Goal: Information Seeking & Learning: Learn about a topic

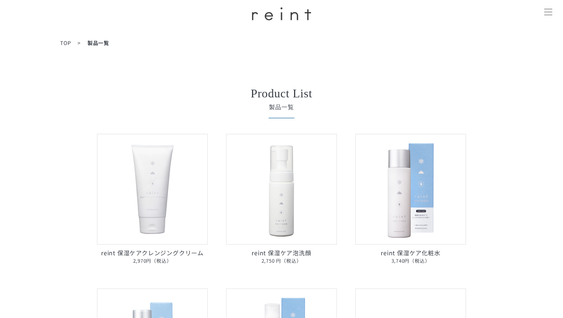
click at [551, 7] on div at bounding box center [548, 12] width 18 height 18
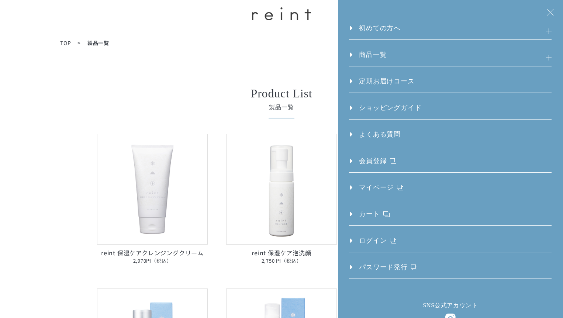
click at [406, 22] on ul "初めての方へ 発酵⾃然派スキンケア「reint」とは 発酵の[PERSON_NAME]を美しさへ ラインケアの重要性 徹底した低刺激処方 reint 誕生秘話…" at bounding box center [450, 139] width 203 height 279
click at [395, 30] on link "初めての方へ" at bounding box center [375, 31] width 52 height 16
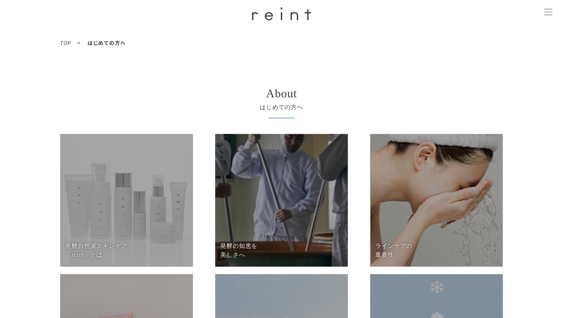
click at [553, 14] on div at bounding box center [548, 12] width 18 height 18
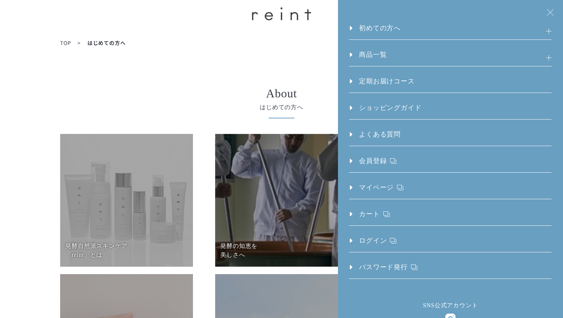
click at [544, 29] on h3 "初めての方へ" at bounding box center [450, 31] width 203 height 16
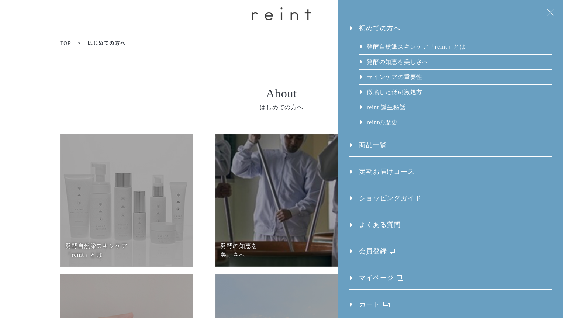
click at [454, 43] on link "発酵⾃然派スキンケア「reint」とは" at bounding box center [416, 46] width 100 height 15
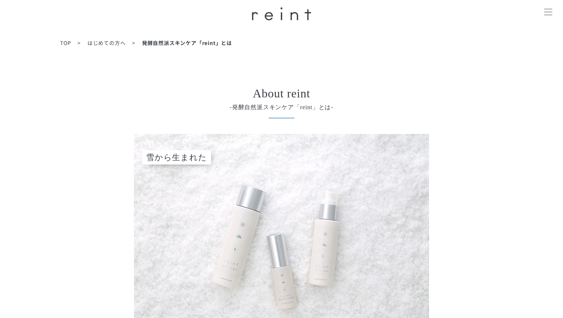
click at [552, 11] on div at bounding box center [548, 12] width 18 height 18
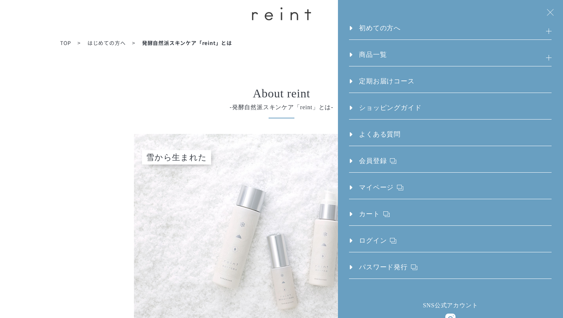
click at [540, 32] on h3 "初めての方へ" at bounding box center [450, 31] width 203 height 16
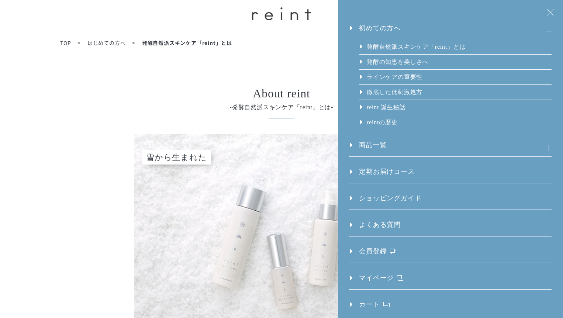
click at [406, 60] on link "発酵の知恵を美しさへ" at bounding box center [397, 62] width 63 height 15
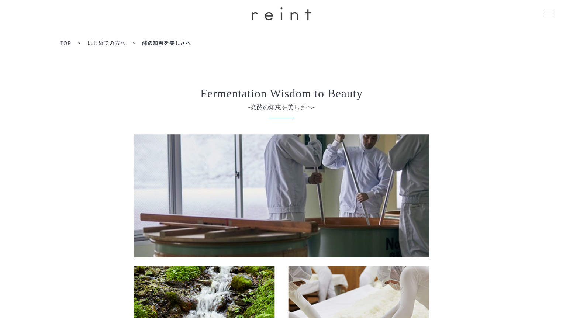
click at [553, 15] on div at bounding box center [548, 12] width 18 height 18
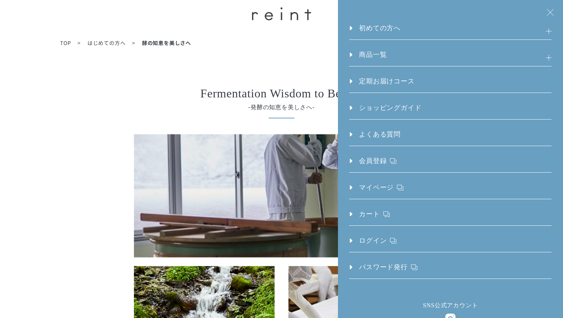
click at [543, 31] on h3 "初めての方へ" at bounding box center [450, 31] width 203 height 16
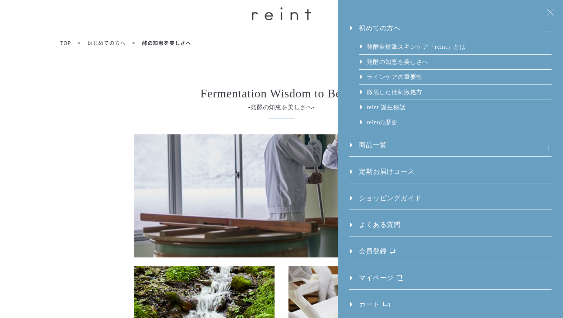
click at [397, 104] on link "reint 誕生秘話" at bounding box center [385, 107] width 39 height 15
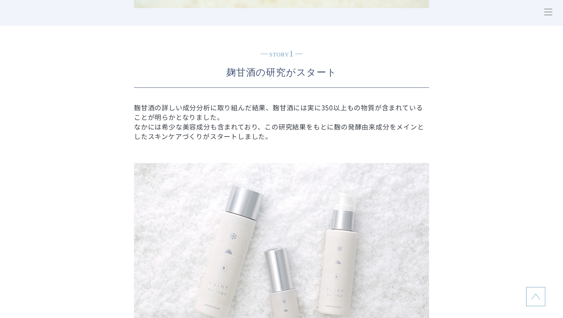
scroll to position [699, 0]
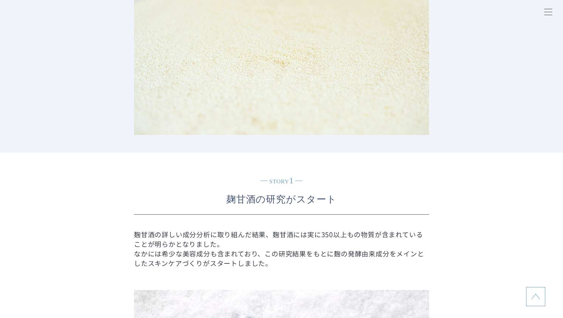
click at [551, 12] on div at bounding box center [548, 12] width 18 height 18
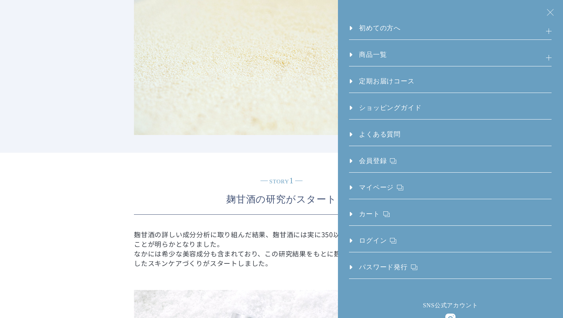
click at [542, 55] on h3 "商品一覧" at bounding box center [450, 58] width 203 height 16
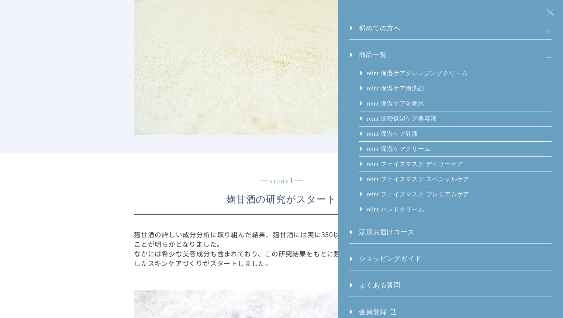
click at [539, 28] on h3 "初めての方へ" at bounding box center [450, 31] width 203 height 16
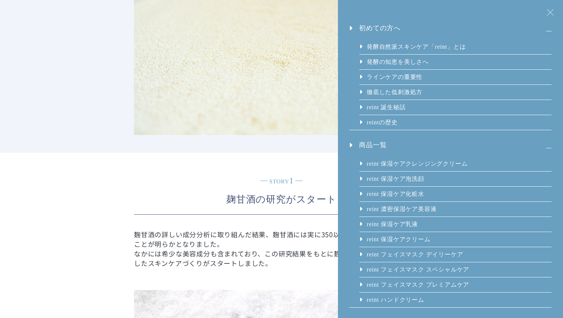
click at [382, 121] on link "reintの歴史" at bounding box center [381, 122] width 31 height 15
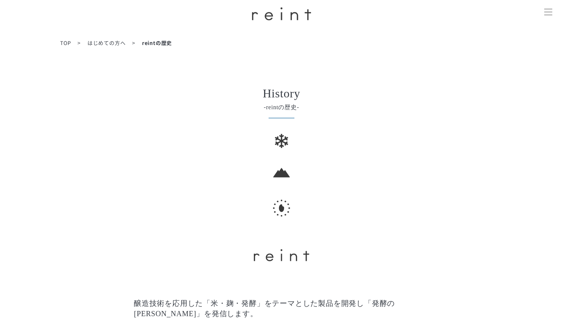
click at [540, 11] on div at bounding box center [548, 12] width 18 height 18
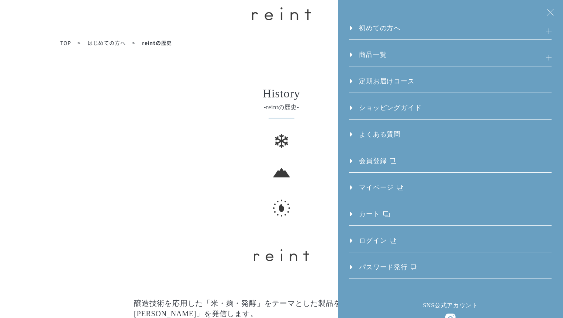
click at [544, 57] on h3 "商品一覧" at bounding box center [450, 58] width 203 height 16
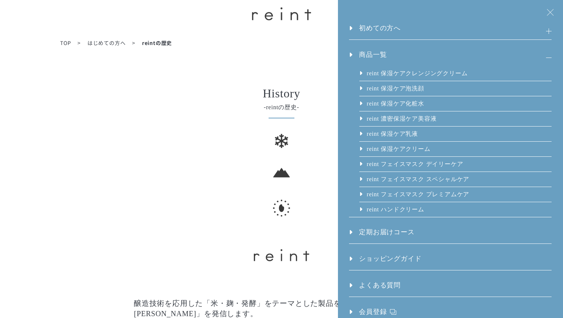
click at [413, 73] on link "reint 保湿ケアクレンジングクリーム" at bounding box center [416, 73] width 101 height 15
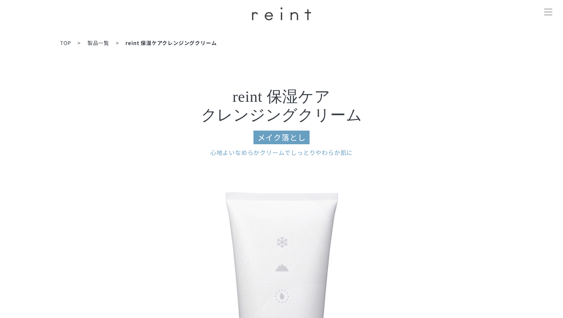
click at [543, 5] on div at bounding box center [548, 12] width 18 height 18
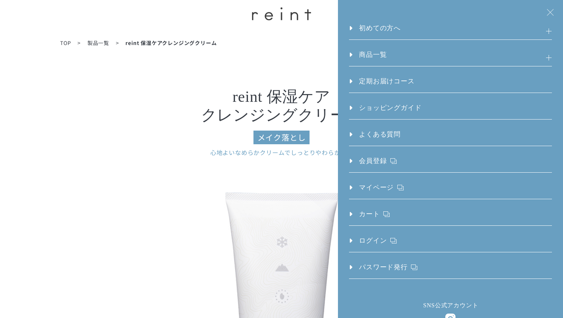
click at [396, 80] on link "定期お届けコース" at bounding box center [381, 84] width 65 height 16
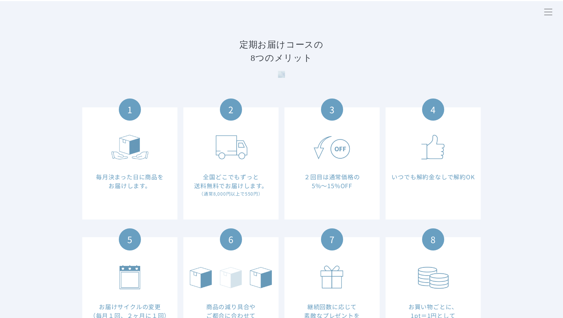
scroll to position [56, 0]
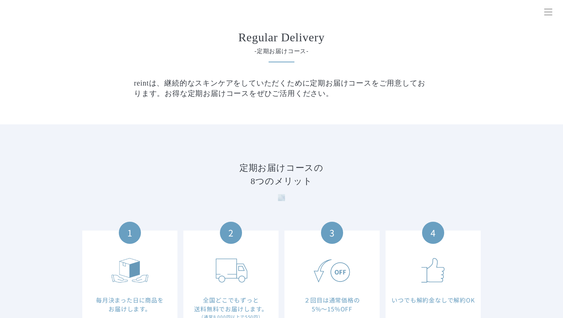
click at [165, 263] on img at bounding box center [130, 270] width 84 height 26
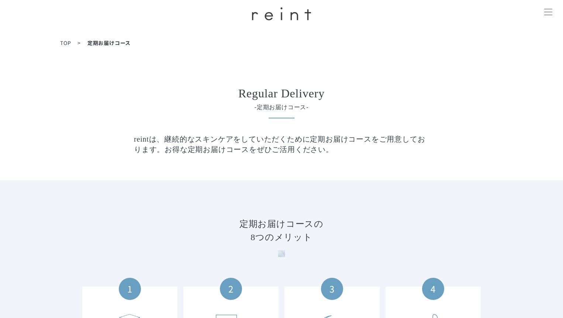
click at [549, 12] on div at bounding box center [548, 12] width 18 height 18
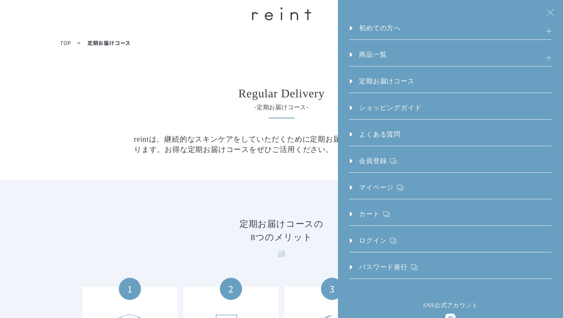
click at [389, 105] on link "ショッピングガイド" at bounding box center [385, 111] width 72 height 16
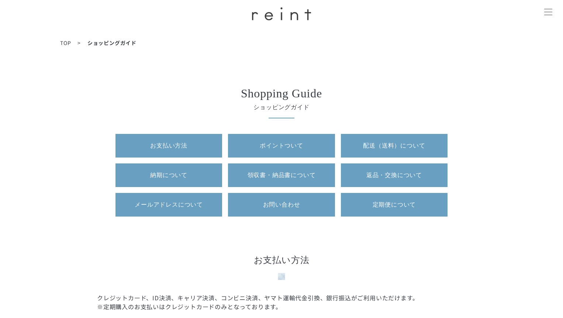
click at [548, 13] on div at bounding box center [548, 12] width 18 height 18
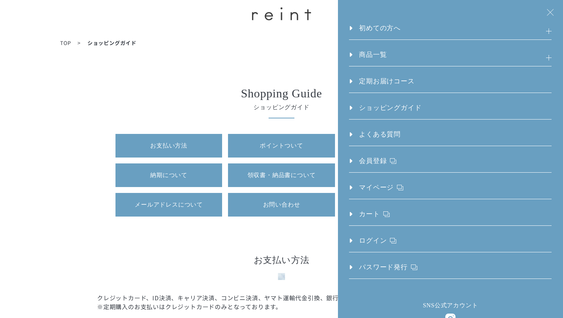
click at [405, 79] on link "定期お届けコース" at bounding box center [381, 84] width 65 height 16
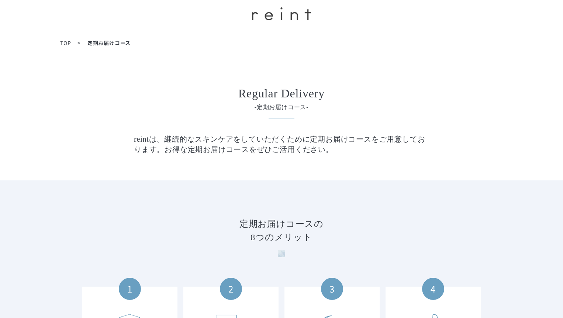
click at [547, 11] on div at bounding box center [548, 12] width 18 height 18
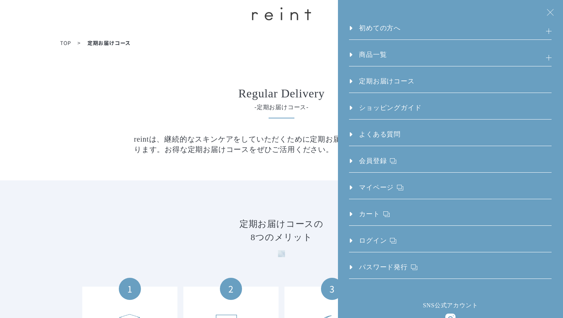
click at [371, 133] on link "よくある質問" at bounding box center [375, 138] width 52 height 16
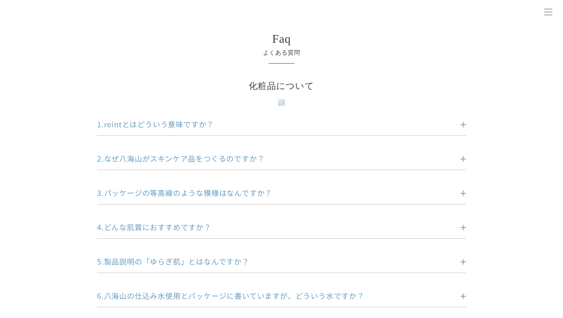
scroll to position [123, 0]
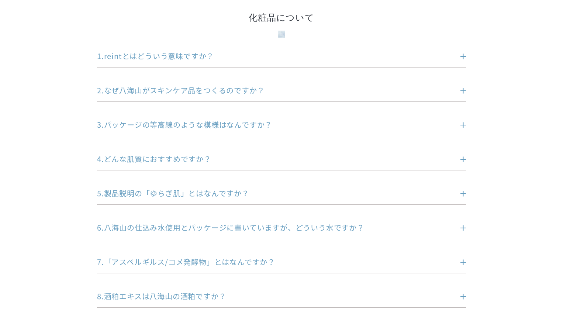
click at [464, 158] on dt "4.どんな肌質におすすめですか？" at bounding box center [281, 159] width 369 height 10
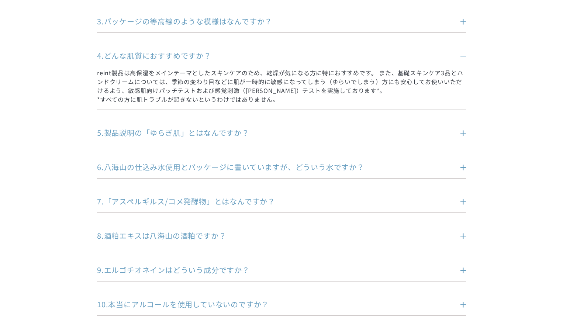
scroll to position [246, 0]
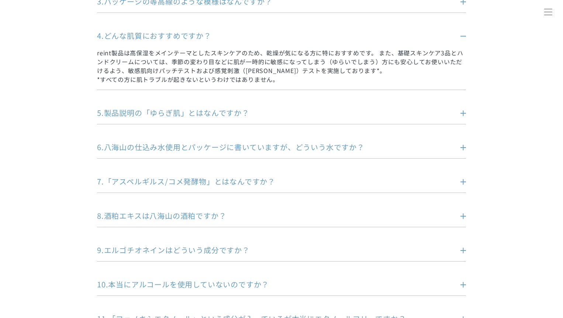
click at [464, 113] on dt "5.製品説明の「ゆらぎ肌」とはなんですか？" at bounding box center [281, 113] width 369 height 10
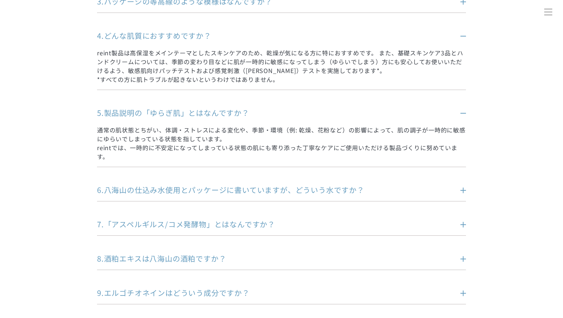
click at [463, 114] on dt "5.製品説明の「ゆらぎ肌」とはなんですか？" at bounding box center [281, 113] width 369 height 10
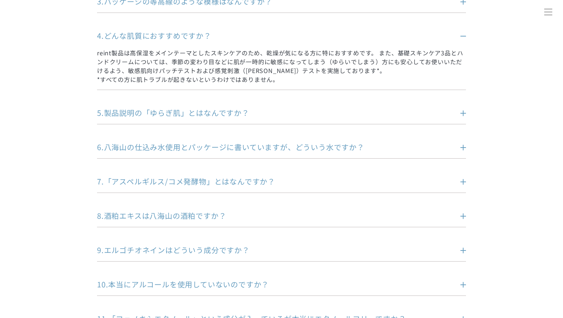
click at [462, 113] on dt "5.製品説明の「ゆらぎ肌」とはなんですか？" at bounding box center [281, 113] width 369 height 10
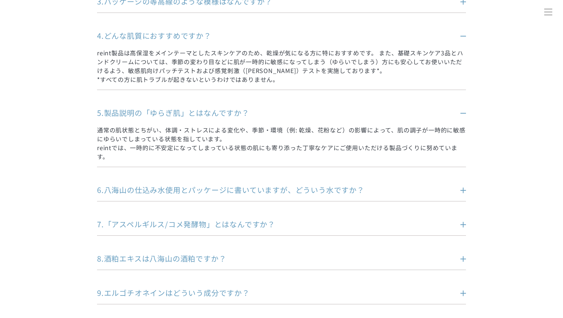
click at [462, 185] on dt "6.八海山の仕込み水使用とパッケージに書いていますが、どういう水ですか？" at bounding box center [281, 190] width 369 height 10
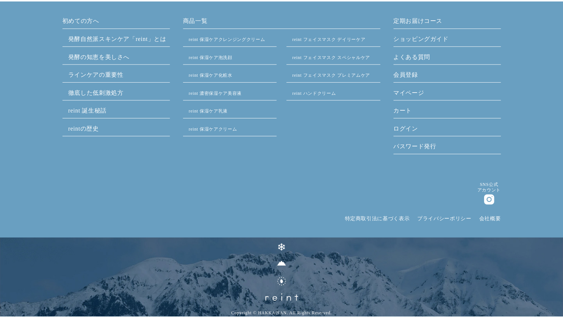
scroll to position [0, 0]
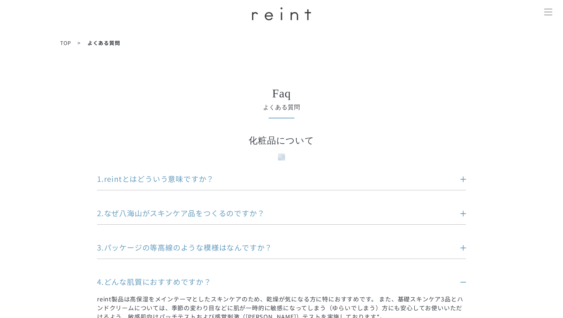
click at [551, 10] on div at bounding box center [548, 12] width 18 height 18
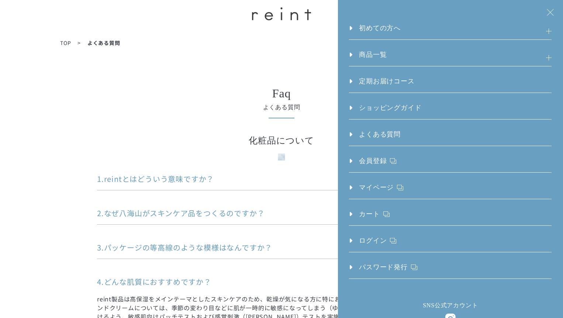
click at [207, 102] on div "Faq よくある質問" at bounding box center [282, 99] width 332 height 24
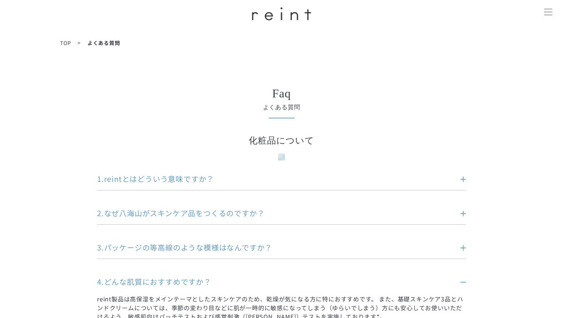
click at [546, 15] on span at bounding box center [548, 15] width 8 height 0
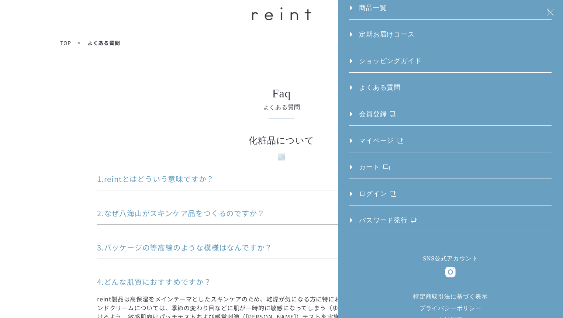
scroll to position [62, 0]
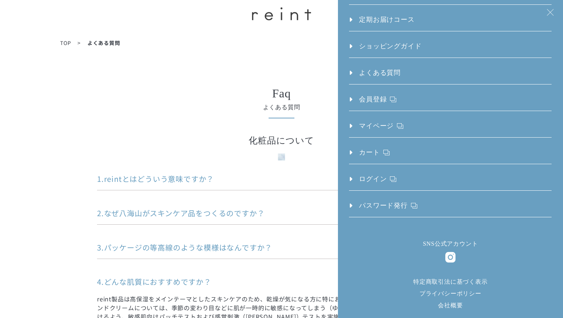
click at [379, 126] on link "マイページ" at bounding box center [376, 129] width 54 height 16
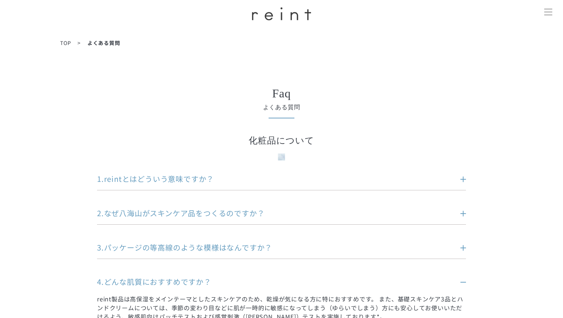
click at [545, 14] on div at bounding box center [548, 12] width 18 height 18
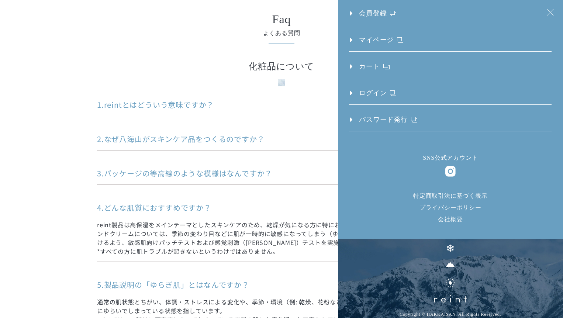
scroll to position [185, 0]
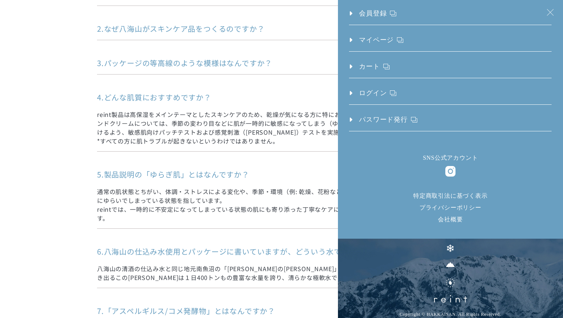
click at [448, 171] on img at bounding box center [450, 171] width 11 height 11
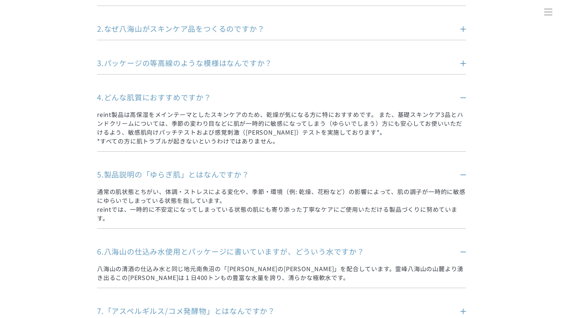
click at [543, 10] on div at bounding box center [548, 12] width 18 height 18
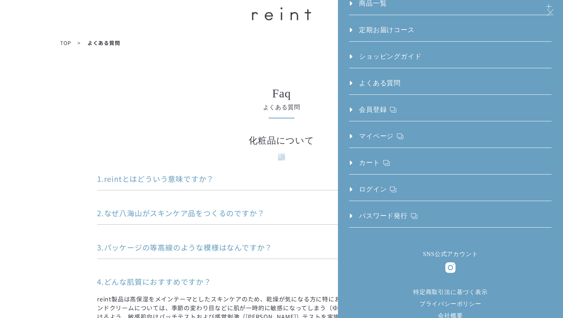
scroll to position [0, 0]
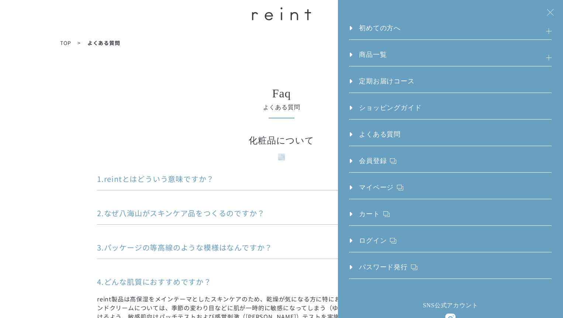
click at [550, 14] on div at bounding box center [548, 12] width 18 height 18
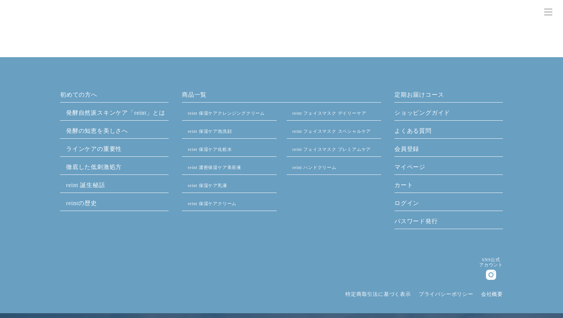
scroll to position [1833, 0]
